Goal: Task Accomplishment & Management: Use online tool/utility

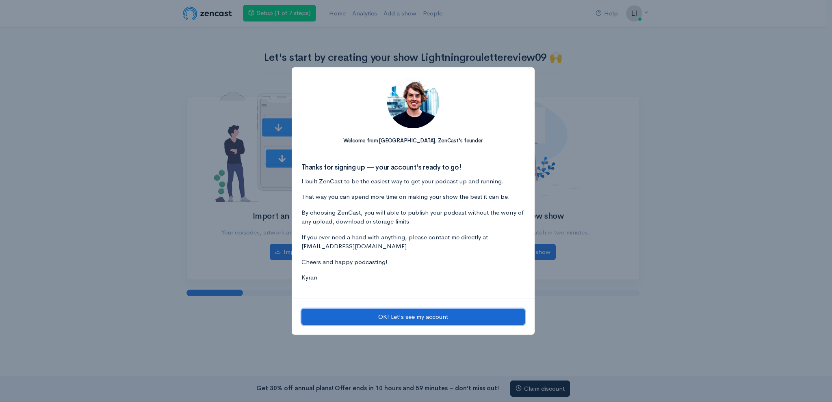
click at [380, 318] on button "OK! Let's see my account" at bounding box center [412, 317] width 223 height 17
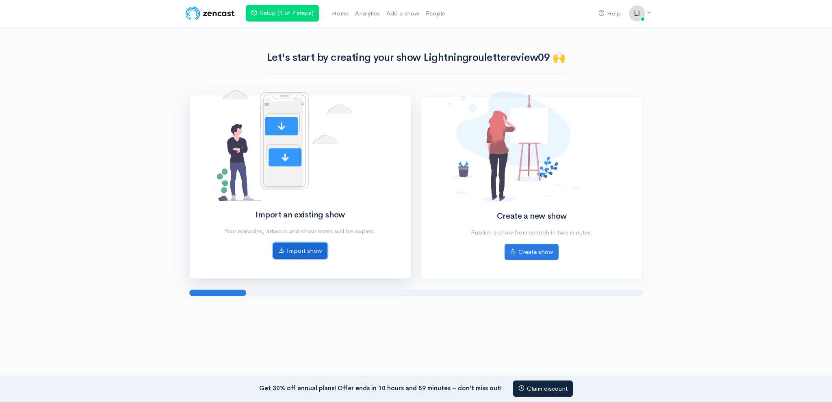
click at [307, 251] on link "Import show" at bounding box center [300, 251] width 54 height 17
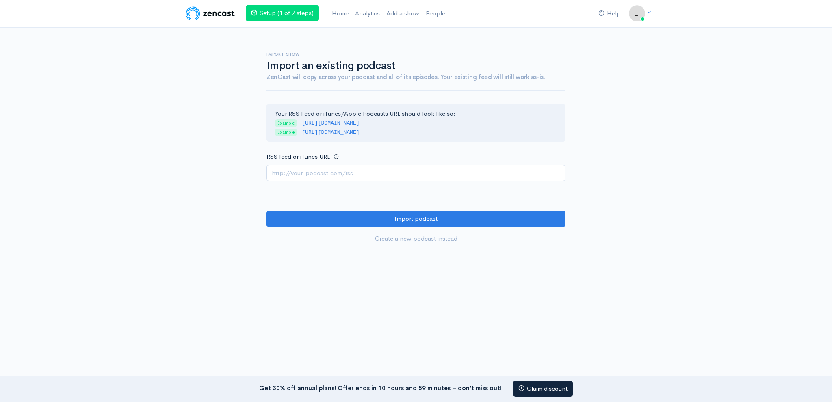
click at [346, 167] on input "RSS feed or iTunes URL" at bounding box center [415, 173] width 299 height 17
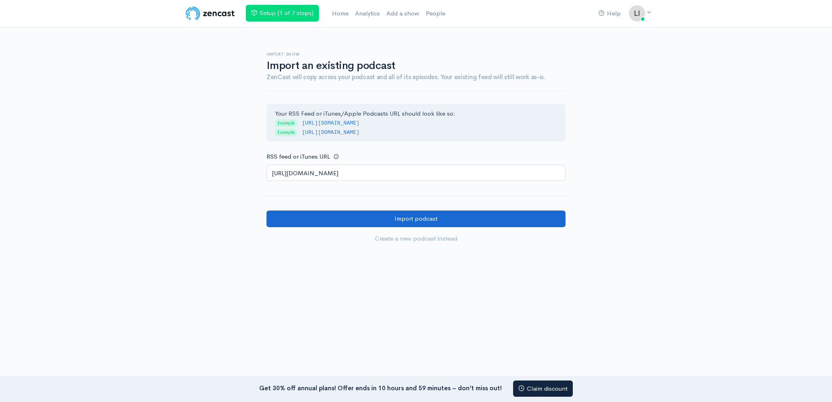
type input "https://anchor.fm/s/108d56660/podcast/rss"
click at [344, 217] on input "Import podcast" at bounding box center [415, 219] width 299 height 17
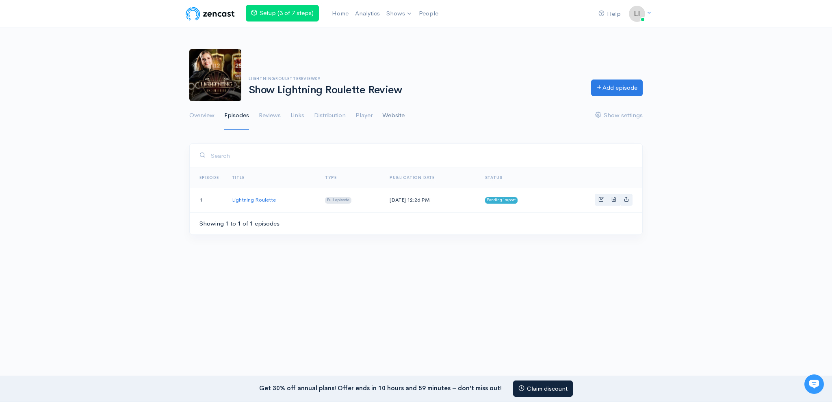
click at [403, 112] on link "Website" at bounding box center [393, 115] width 22 height 29
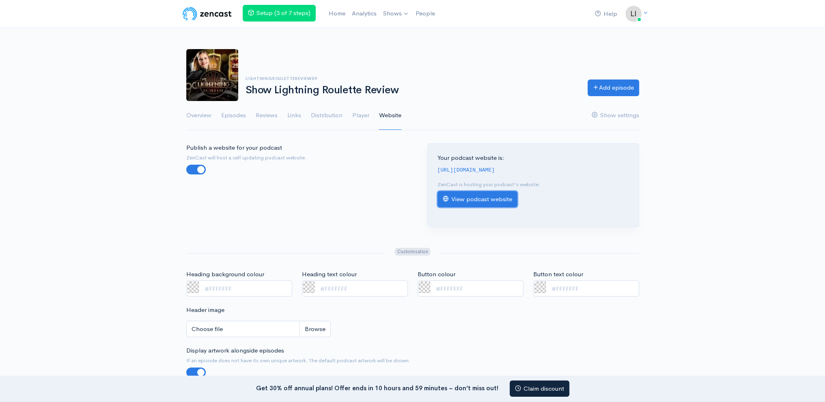
click at [453, 201] on link "View podcast website" at bounding box center [478, 199] width 80 height 17
click at [484, 199] on link "View podcast website" at bounding box center [478, 199] width 80 height 17
